Goal: Find specific page/section: Find specific page/section

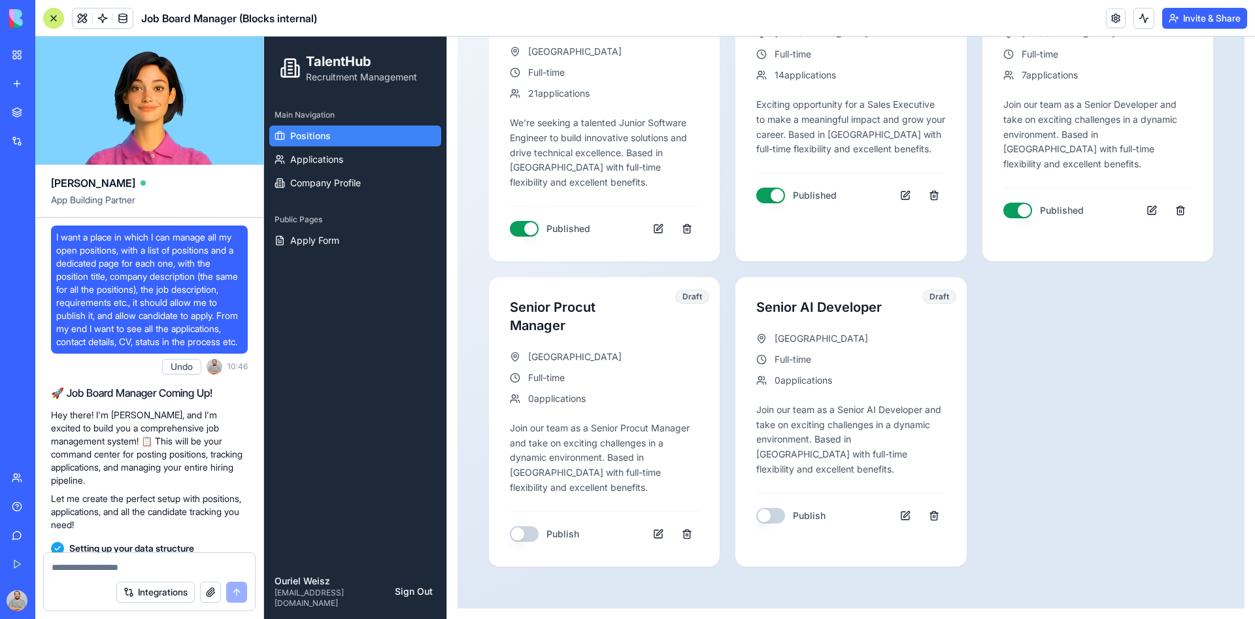
scroll to position [18386, 0]
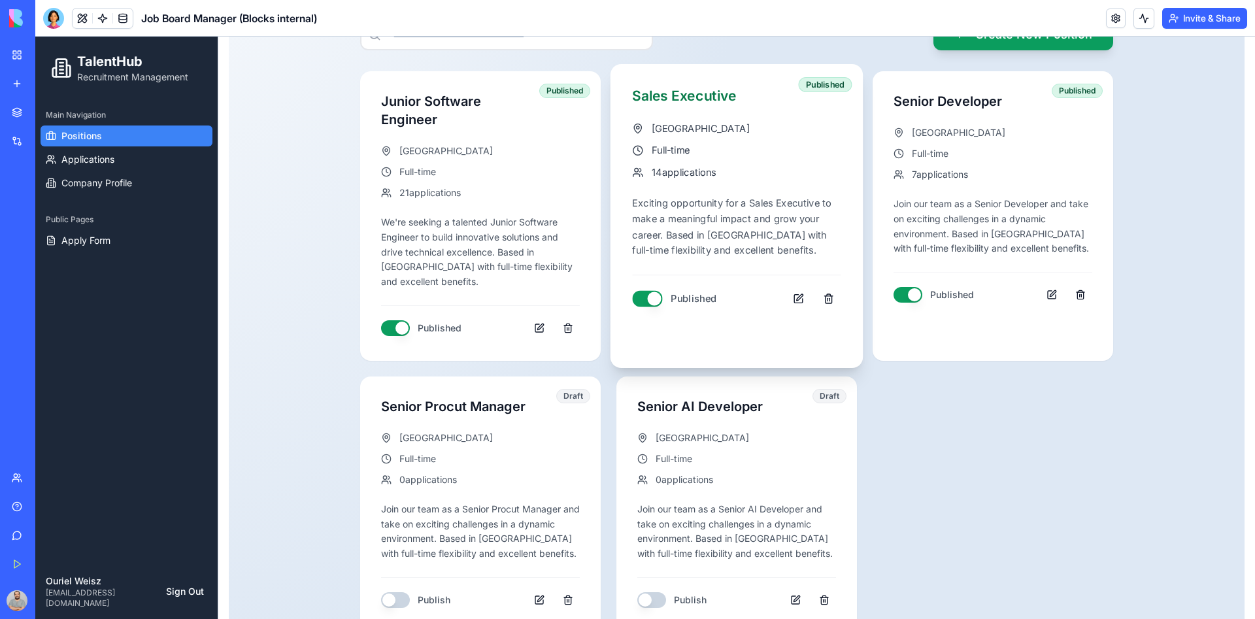
scroll to position [271, 0]
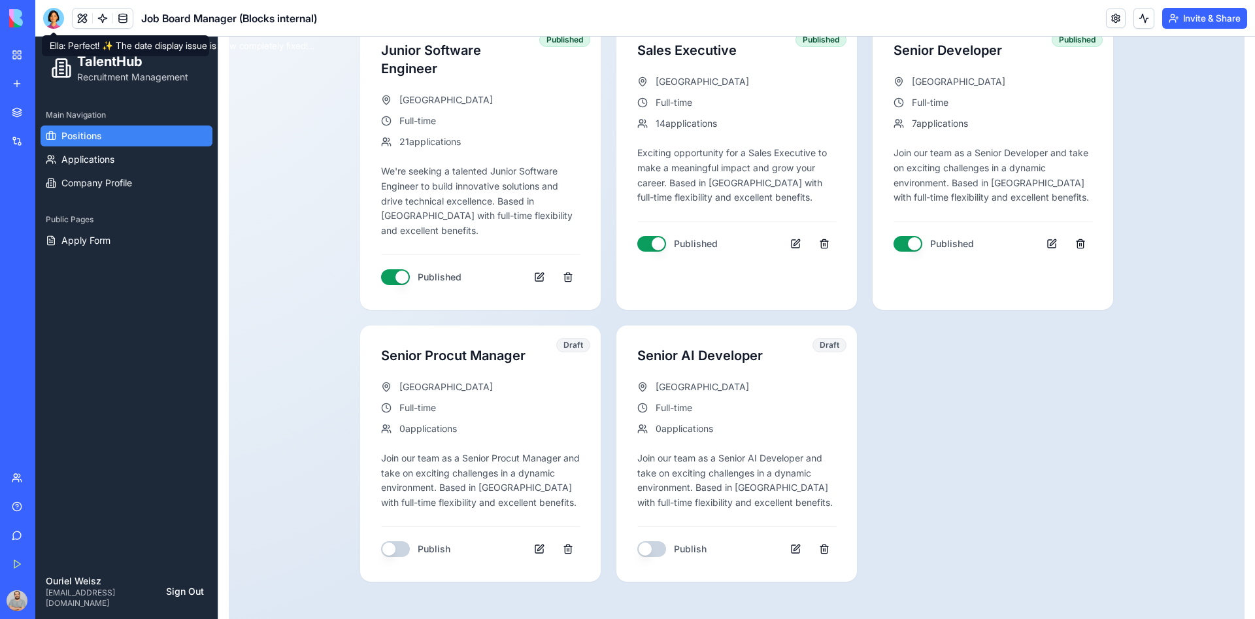
click at [56, 21] on div at bounding box center [53, 18] width 21 height 21
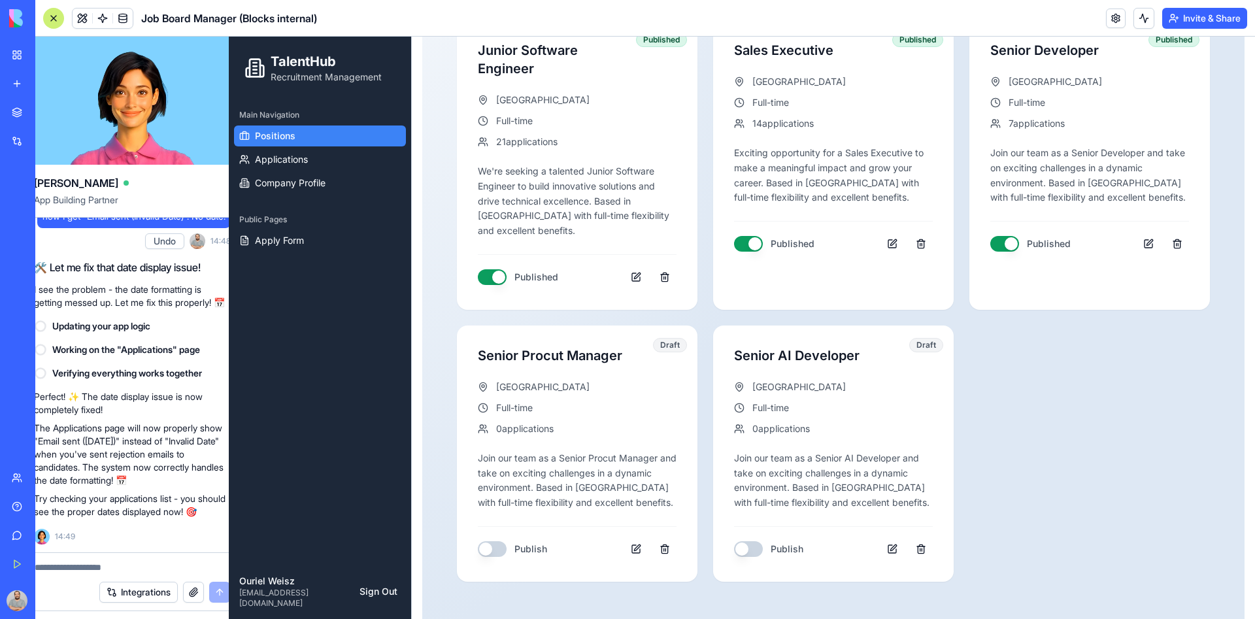
scroll to position [0, 0]
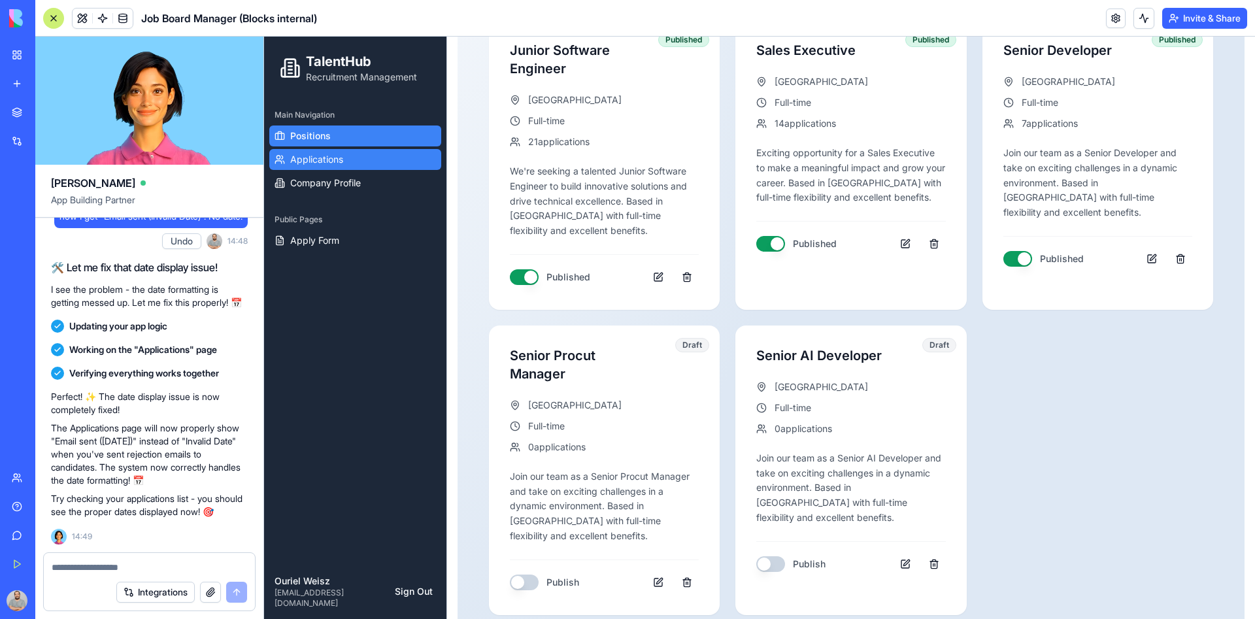
click at [318, 159] on span "Applications" at bounding box center [316, 159] width 53 height 13
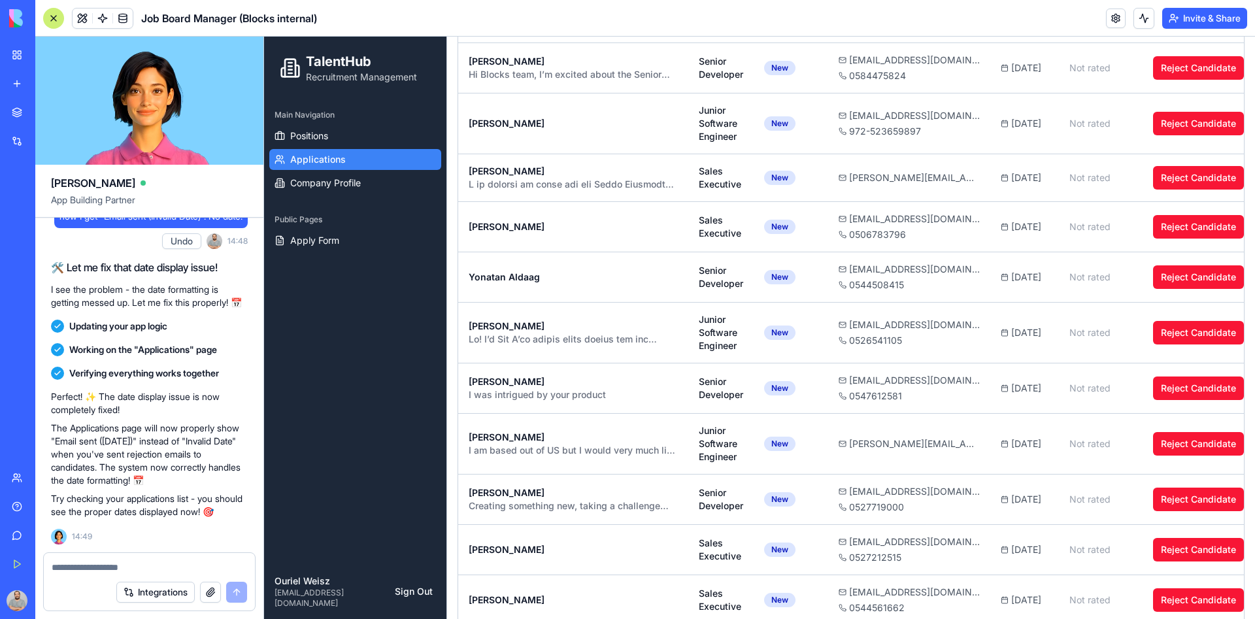
scroll to position [1660, 0]
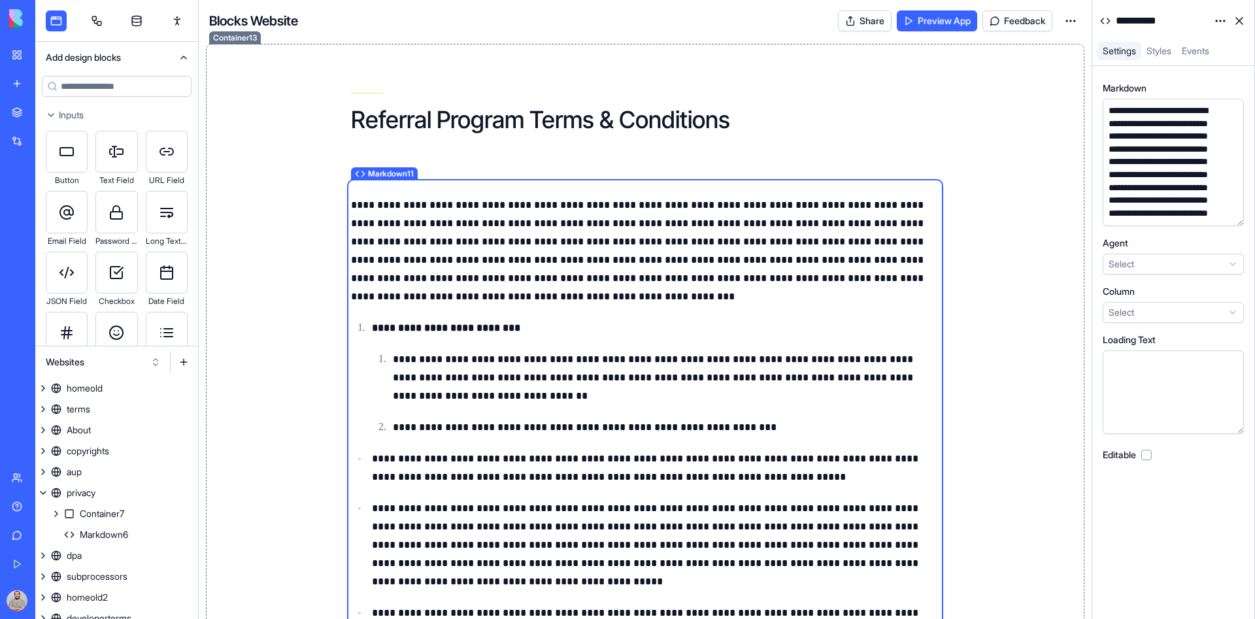
scroll to position [5660, 0]
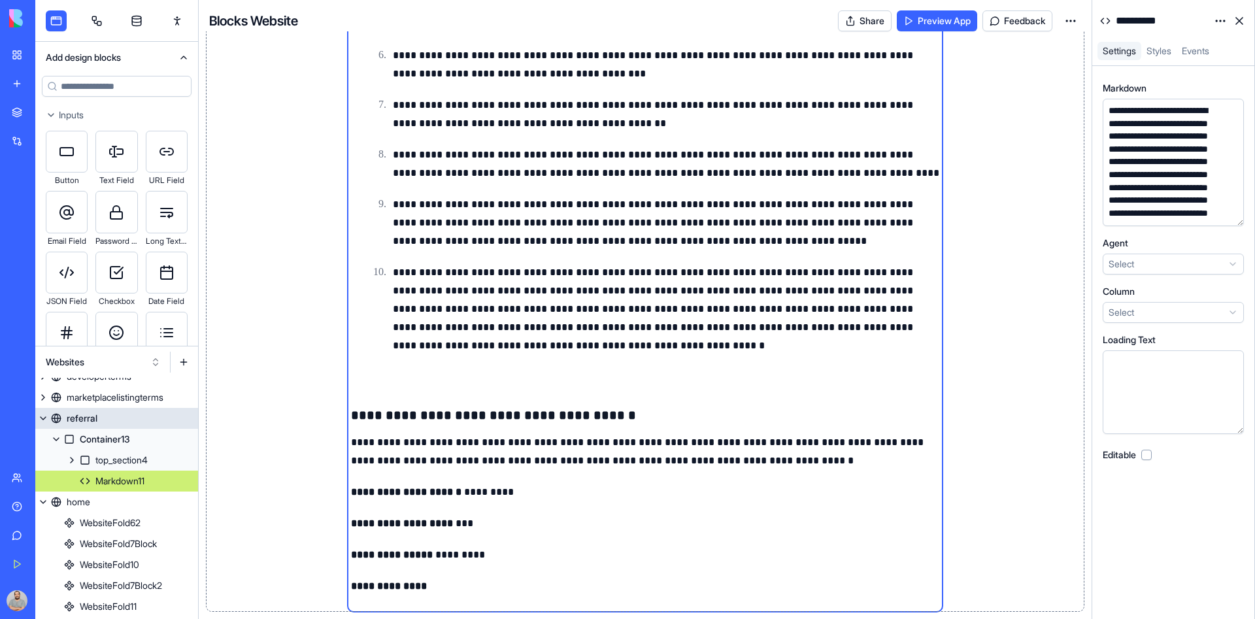
click at [87, 422] on div "referral" at bounding box center [82, 418] width 31 height 13
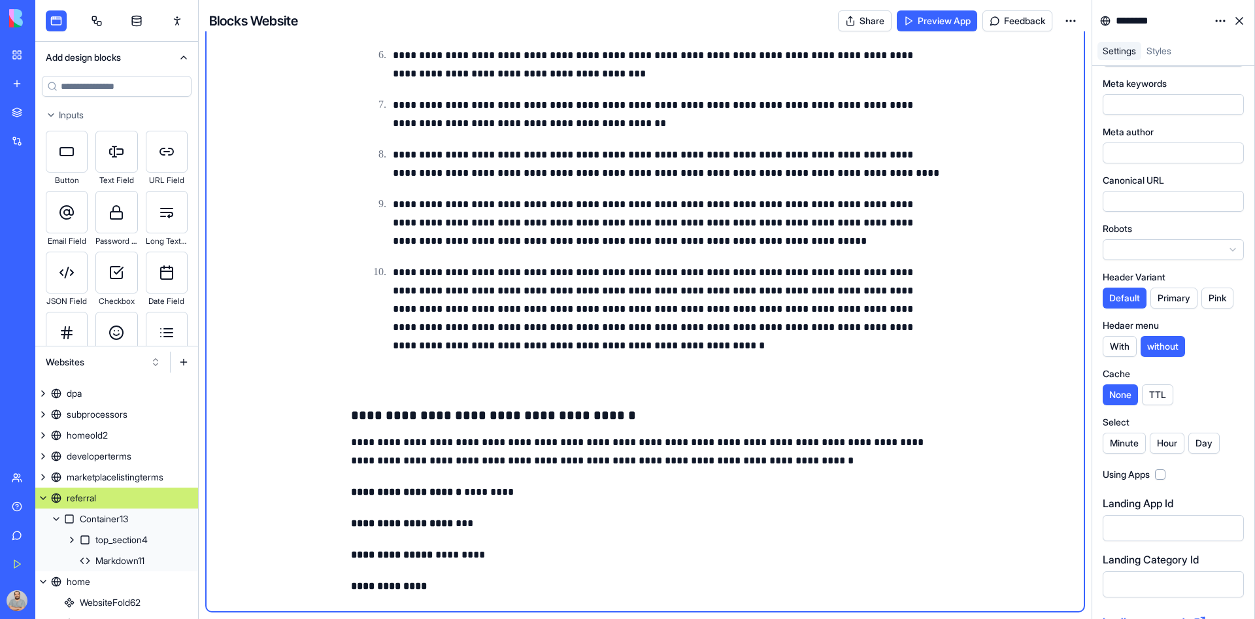
scroll to position [160, 0]
